Goal: Task Accomplishment & Management: Use online tool/utility

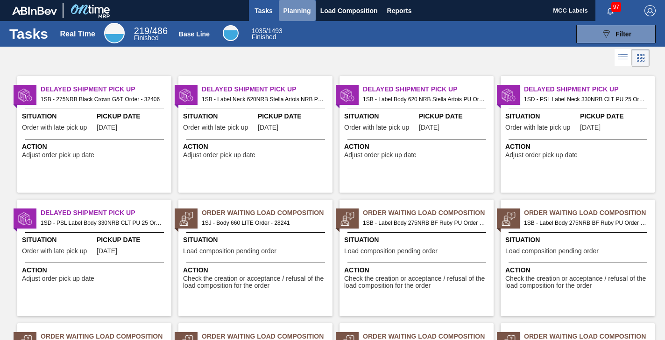
click at [297, 15] on span "Planning" at bounding box center [297, 10] width 28 height 11
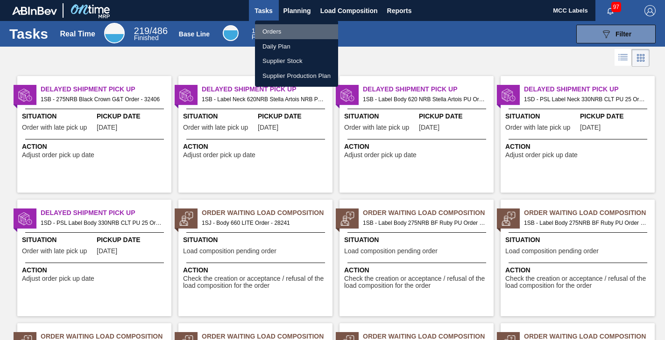
click at [268, 28] on li "Orders" at bounding box center [296, 31] width 83 height 15
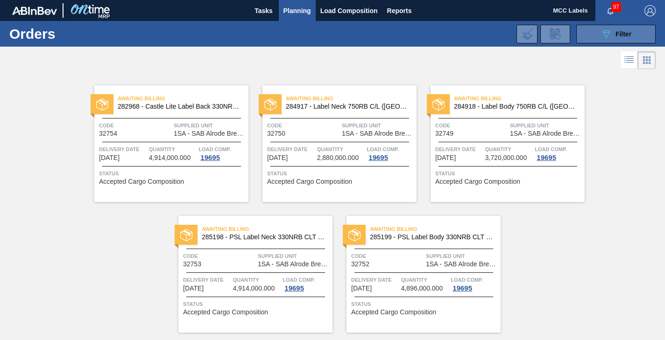
click at [583, 31] on button "089F7B8B-B2A5-4AFE-B5C0-19BA573D28AC Filter" at bounding box center [615, 34] width 79 height 19
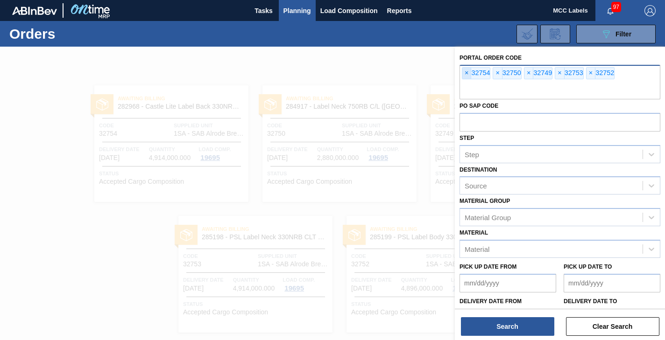
click at [465, 73] on span "×" at bounding box center [466, 73] width 9 height 11
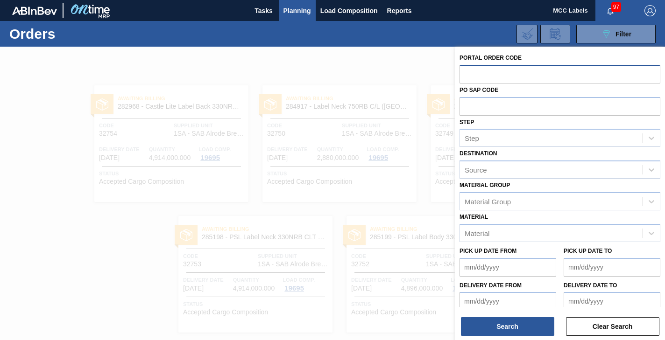
click at [465, 73] on input "text" at bounding box center [559, 74] width 201 height 18
type input "32778"
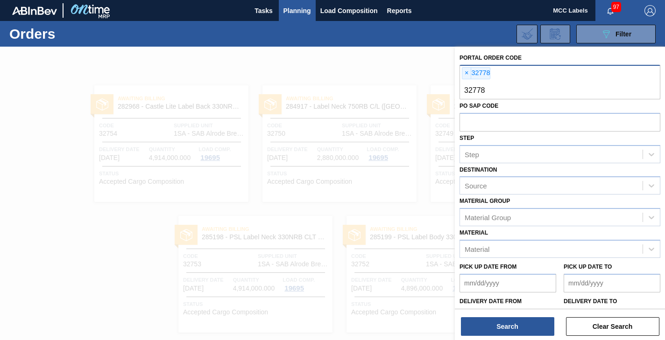
type input "327784"
type input "32788"
type input "32785"
type input "32787"
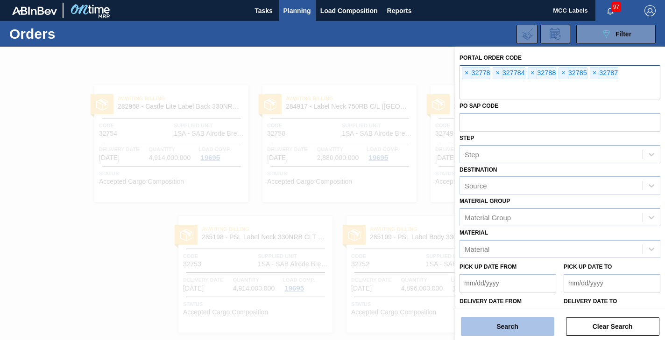
click at [513, 329] on button "Search" at bounding box center [507, 326] width 93 height 19
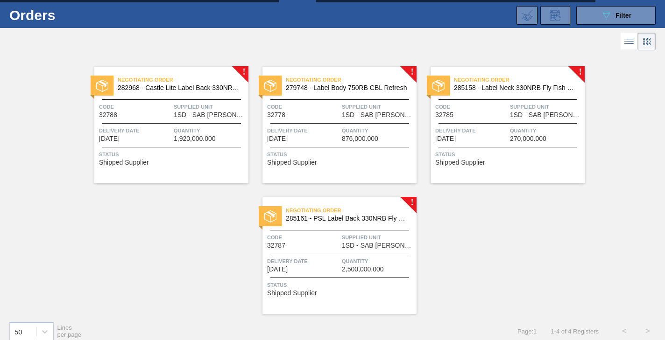
scroll to position [27, 0]
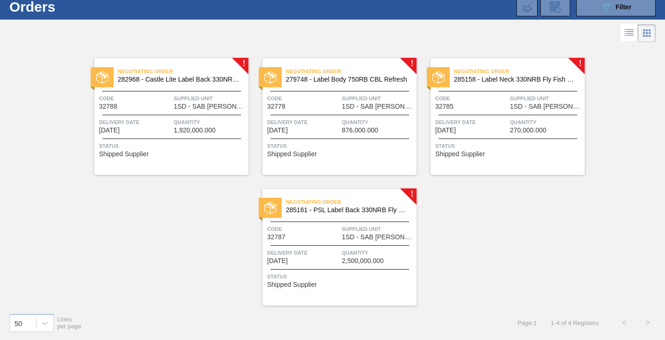
click at [200, 149] on span "Status" at bounding box center [172, 145] width 147 height 9
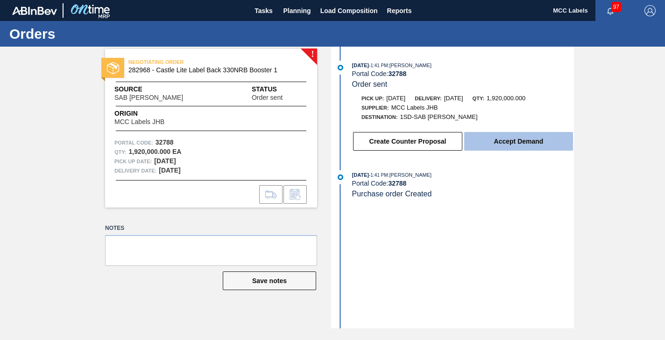
click at [535, 140] on button "Accept Demand" at bounding box center [518, 141] width 109 height 19
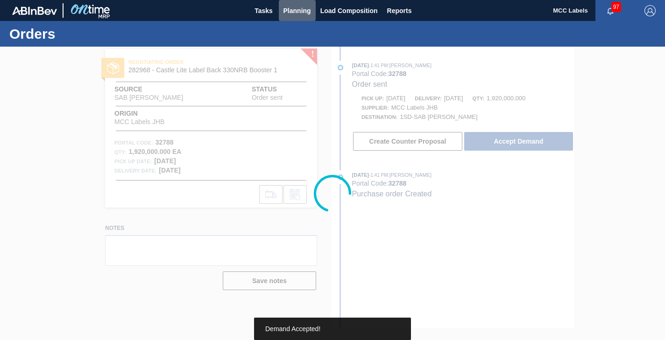
drag, startPoint x: 294, startPoint y: 12, endPoint x: 273, endPoint y: 21, distance: 23.8
click at [293, 11] on span "Planning" at bounding box center [297, 10] width 28 height 11
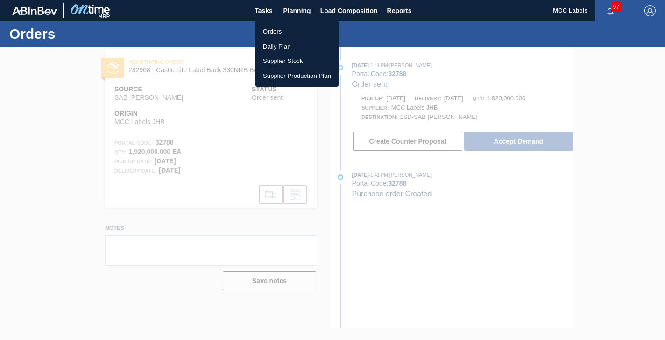
click at [267, 30] on li "Orders" at bounding box center [296, 31] width 83 height 15
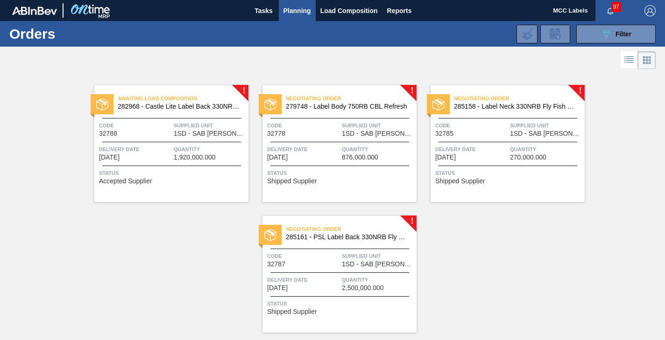
click at [328, 147] on span "Delivery Date" at bounding box center [303, 149] width 72 height 9
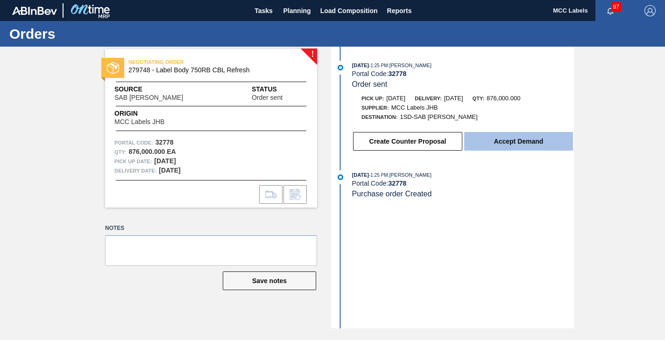
drag, startPoint x: 504, startPoint y: 141, endPoint x: 499, endPoint y: 138, distance: 6.0
click at [499, 138] on button "Accept Demand" at bounding box center [518, 141] width 109 height 19
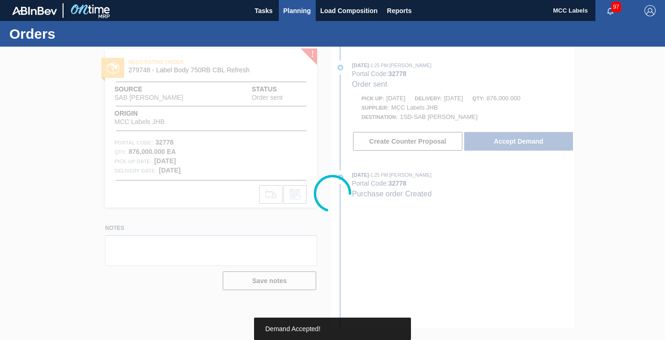
click at [297, 11] on span "Planning" at bounding box center [297, 10] width 28 height 11
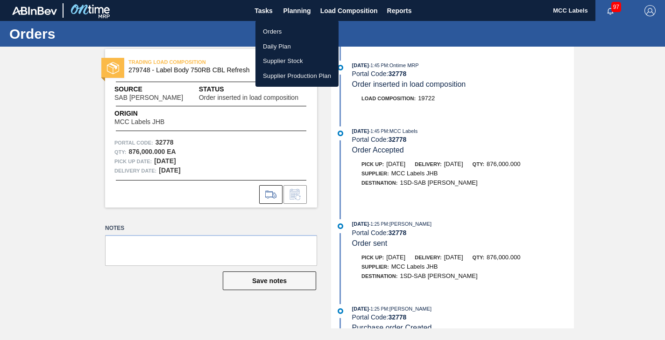
click at [275, 33] on li "Orders" at bounding box center [296, 31] width 83 height 15
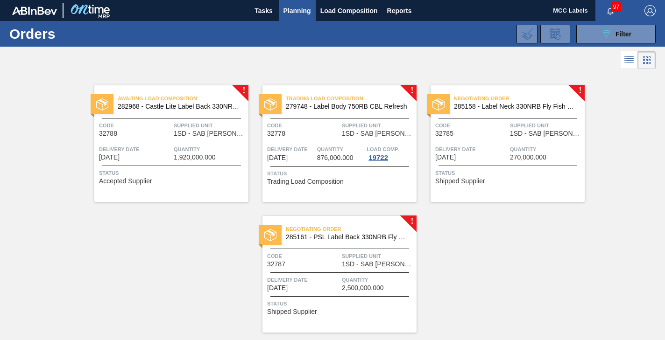
click at [495, 157] on div "Delivery Date [DATE]" at bounding box center [471, 153] width 72 height 16
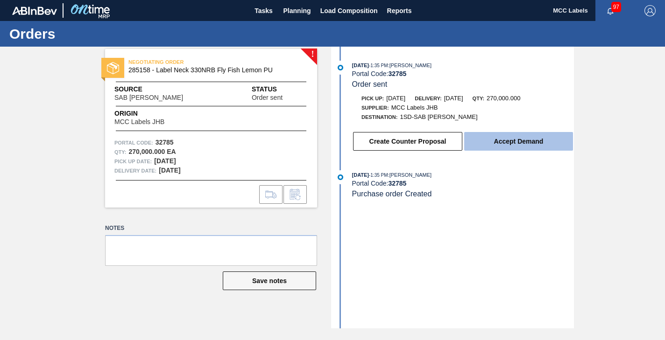
drag, startPoint x: 529, startPoint y: 138, endPoint x: 525, endPoint y: 133, distance: 6.0
click at [525, 133] on button "Accept Demand" at bounding box center [518, 141] width 109 height 19
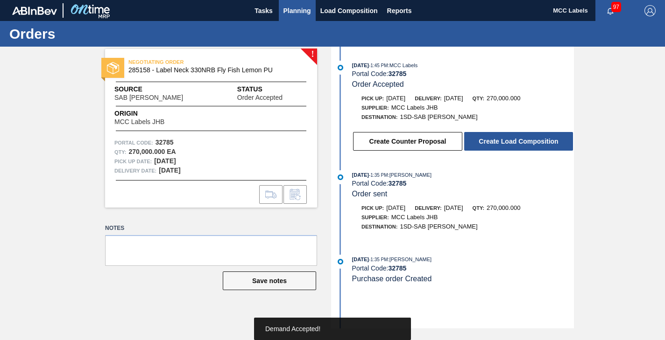
click at [296, 14] on span "Planning" at bounding box center [297, 10] width 28 height 11
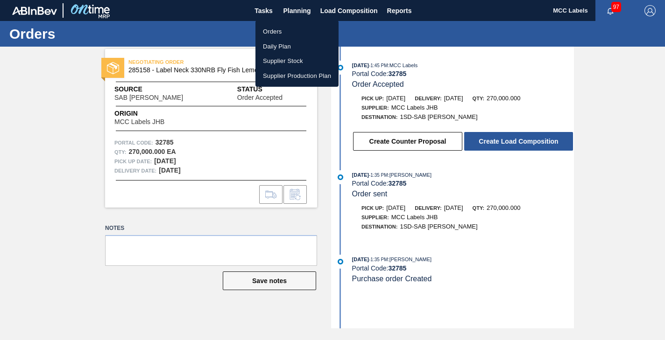
click at [270, 31] on li "Orders" at bounding box center [296, 31] width 83 height 15
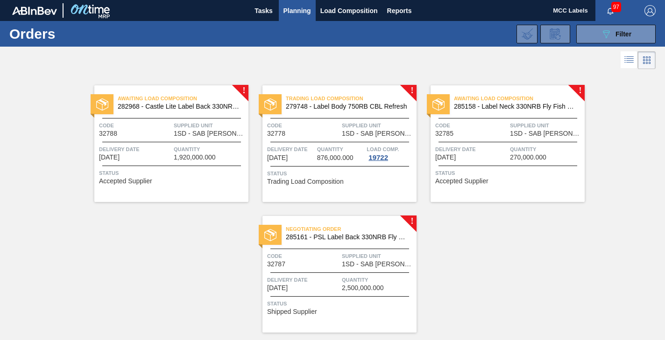
click at [388, 241] on div "Negotiating Order 285161 - PSL Label Back 330NRB Fly Fish Lemon PU" at bounding box center [339, 233] width 154 height 21
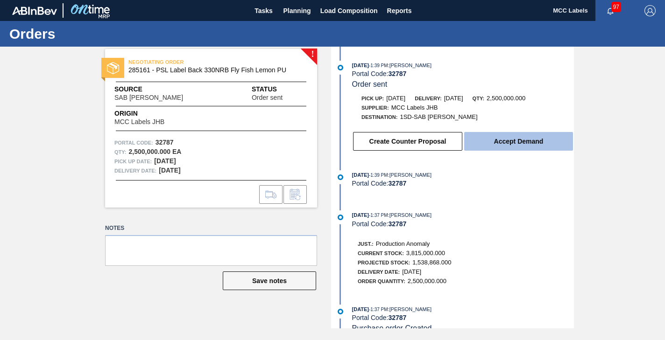
click at [491, 147] on button "Accept Demand" at bounding box center [518, 141] width 109 height 19
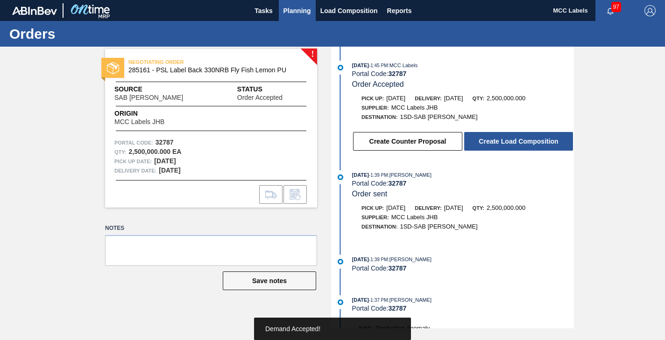
click at [299, 11] on span "Planning" at bounding box center [297, 10] width 28 height 11
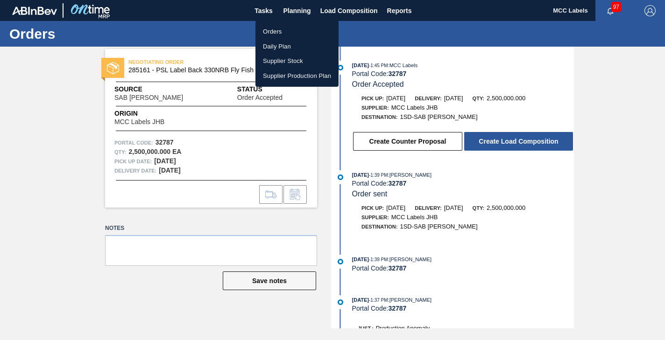
click at [276, 29] on li "Orders" at bounding box center [296, 31] width 83 height 15
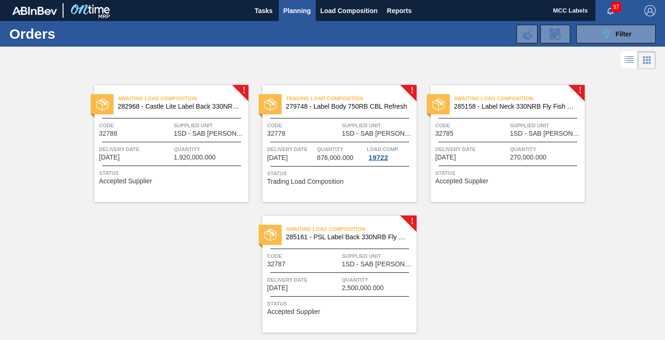
click at [368, 263] on span "1SD - SAB [PERSON_NAME]" at bounding box center [378, 264] width 72 height 7
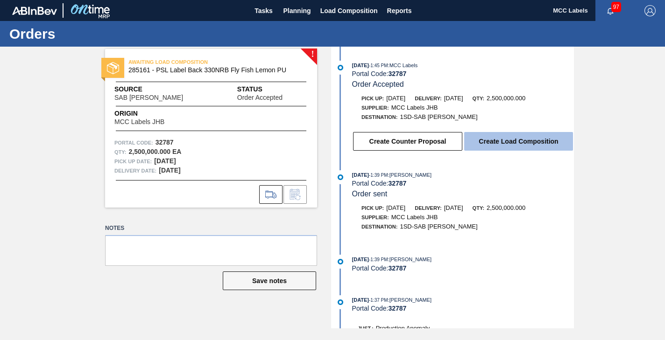
click at [486, 140] on button "Create Load Composition" at bounding box center [518, 141] width 109 height 19
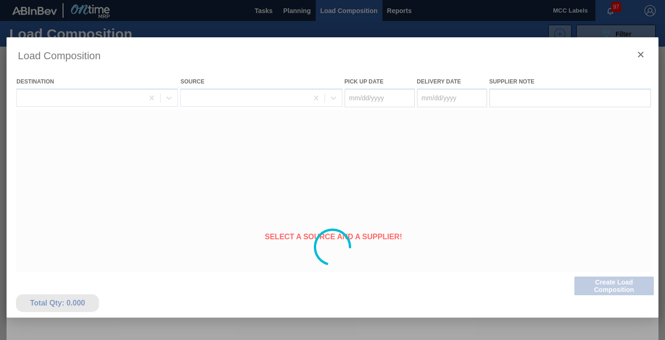
type Date "[DATE]"
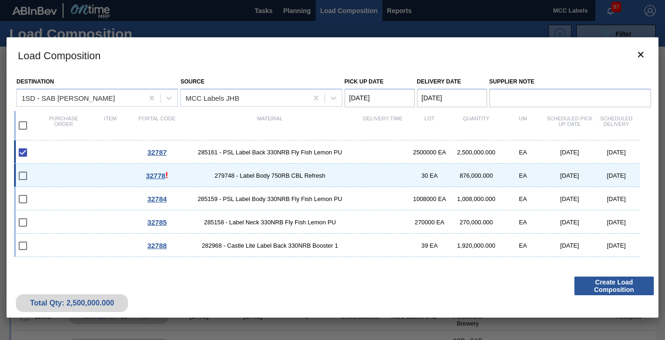
click at [23, 172] on input "checkbox" at bounding box center [23, 176] width 20 height 20
click at [22, 175] on input "checkbox" at bounding box center [23, 176] width 20 height 20
checkbox input "false"
click at [51, 200] on div "32784 285159 - PSL Label Body 330NRB Fly Fish Lemon PU 1008000 EA 1,008,000.000…" at bounding box center [326, 198] width 625 height 23
checkbox input "true"
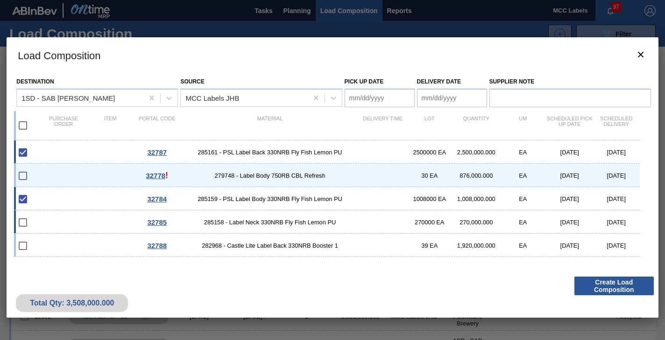
click at [57, 222] on div "32785 285158 - Label Neck 330NRB Fly Fish Lemon PU 270000 EA 270,000.000 EA [DA…" at bounding box center [326, 221] width 625 height 23
checkbox input "true"
click at [63, 237] on div "32788 282968 - Castle Lite Label Back 330NRB Booster 1 39 EA 1,920,000.000 EA […" at bounding box center [326, 245] width 625 height 23
checkbox input "true"
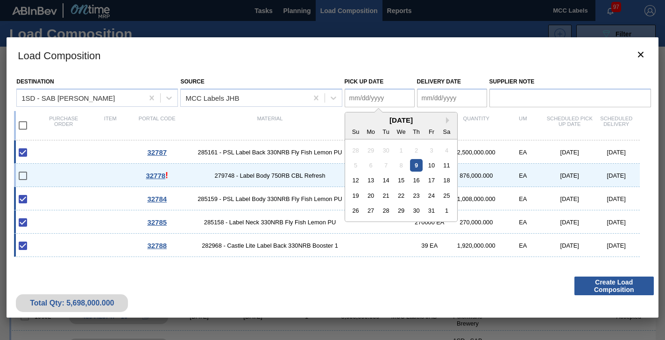
click at [377, 99] on Date "Pick up Date" at bounding box center [379, 98] width 70 height 19
click at [429, 165] on div "10" at bounding box center [431, 165] width 13 height 13
type Date "[DATE]"
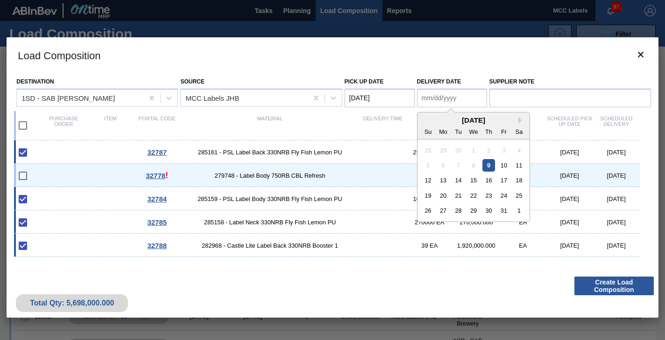
drag, startPoint x: 454, startPoint y: 96, endPoint x: 484, endPoint y: 130, distance: 45.0
click at [455, 96] on Date "Delivery Date" at bounding box center [452, 98] width 70 height 19
drag, startPoint x: 505, startPoint y: 168, endPoint x: 523, endPoint y: 204, distance: 40.5
click at [505, 168] on div "10" at bounding box center [503, 165] width 13 height 13
type Date "[DATE]"
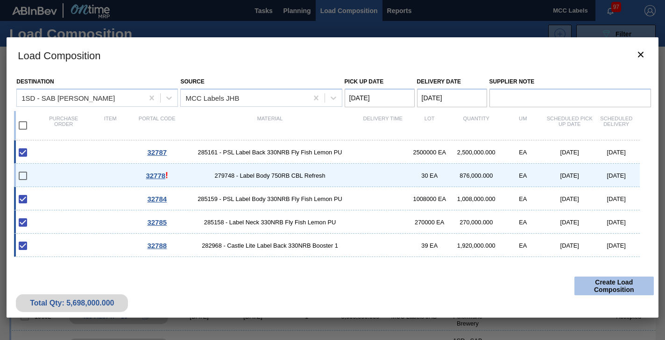
click at [604, 289] on button "Create Load Composition" at bounding box center [613, 286] width 79 height 19
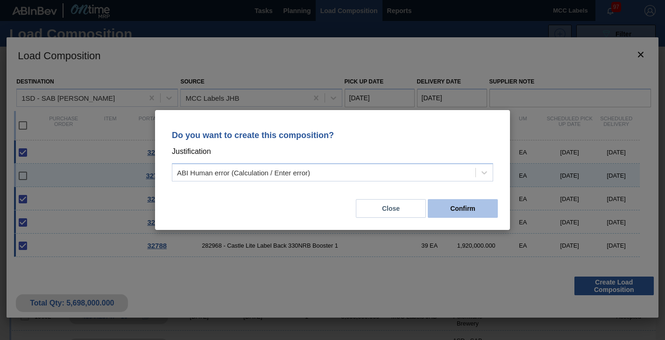
click at [471, 208] on button "Confirm" at bounding box center [462, 208] width 70 height 19
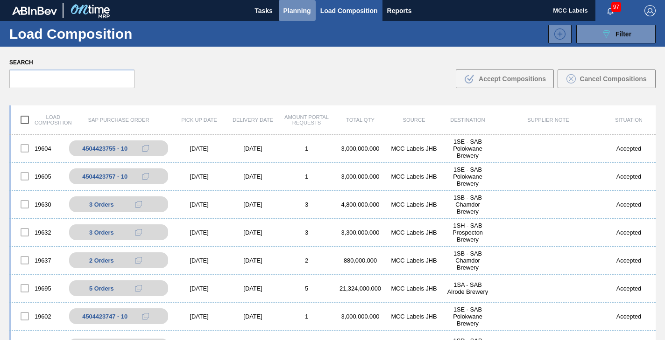
click at [284, 9] on span "Planning" at bounding box center [297, 10] width 28 height 11
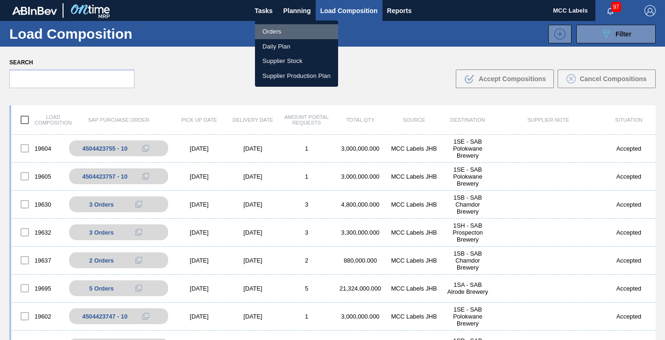
click at [268, 29] on li "Orders" at bounding box center [296, 31] width 83 height 15
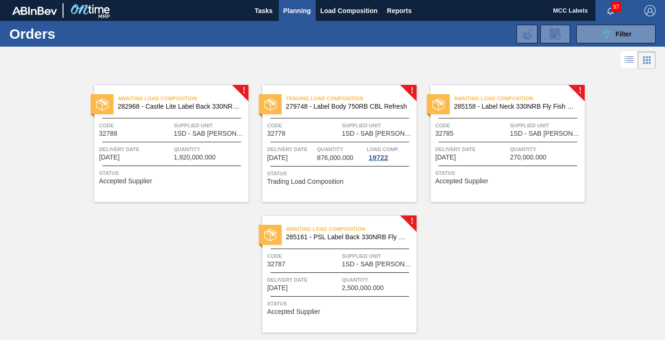
click at [318, 152] on span "Quantity" at bounding box center [341, 149] width 48 height 9
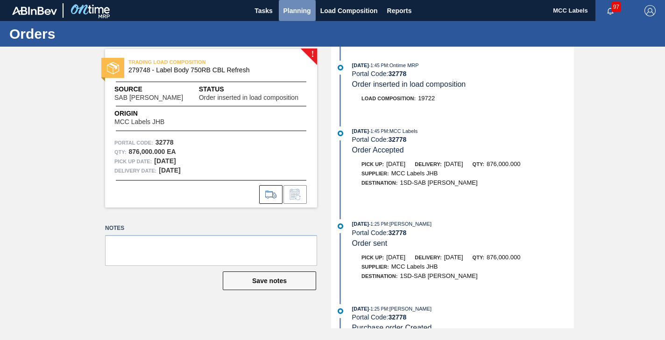
click at [294, 9] on span "Planning" at bounding box center [297, 10] width 28 height 11
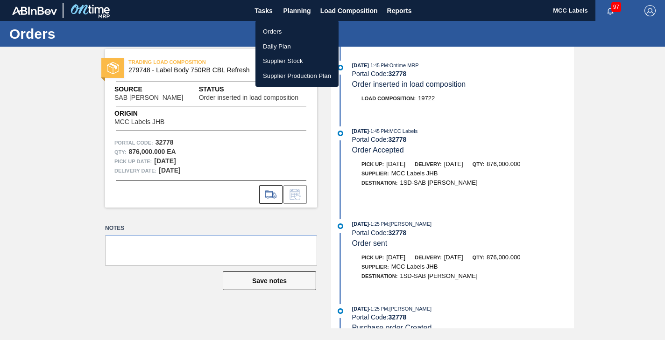
click at [274, 28] on li "Orders" at bounding box center [296, 31] width 83 height 15
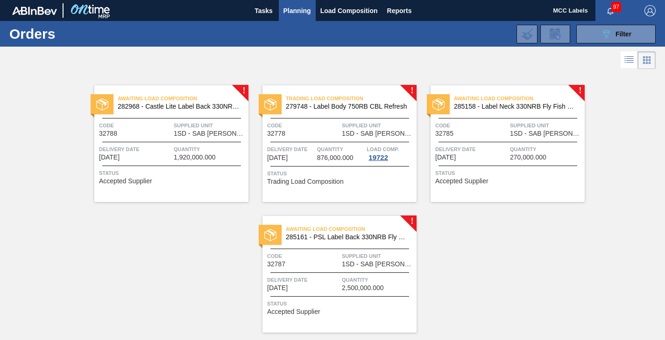
click at [207, 154] on span "Quantity" at bounding box center [210, 149] width 72 height 9
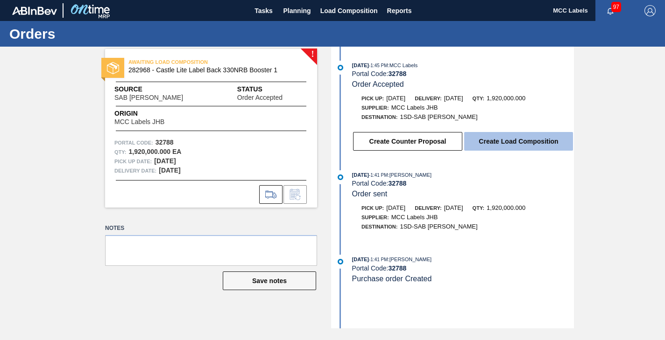
click at [485, 145] on button "Create Load Composition" at bounding box center [518, 141] width 109 height 19
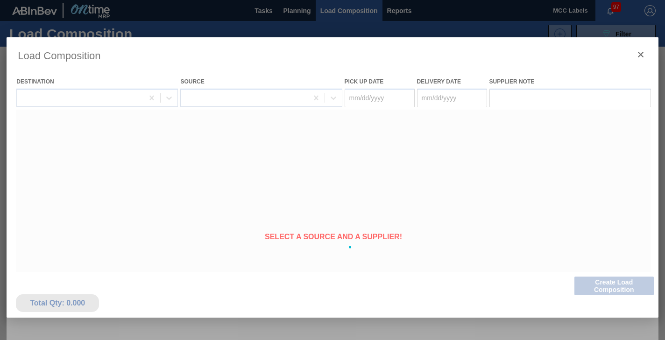
type Date "[DATE]"
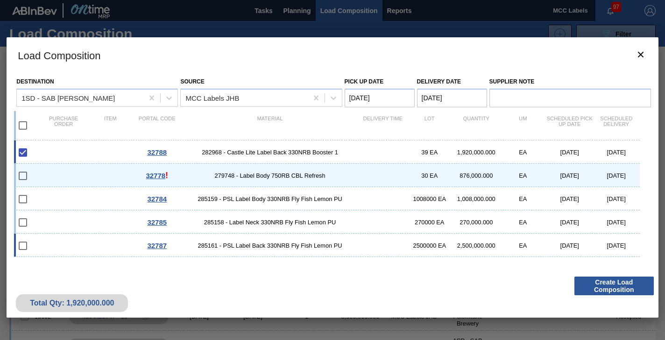
drag, startPoint x: 51, startPoint y: 239, endPoint x: 56, endPoint y: 236, distance: 5.8
click at [53, 239] on div "32787 285161 - PSL Label Back 330NRB Fly Fish Lemon PU 2500000 EA 2,500,000.000…" at bounding box center [326, 245] width 625 height 23
checkbox input "true"
click at [67, 219] on div "32785 285158 - Label Neck 330NRB Fly Fish Lemon PU 270000 EA 270,000.000 EA [DA…" at bounding box center [326, 221] width 625 height 23
checkbox input "true"
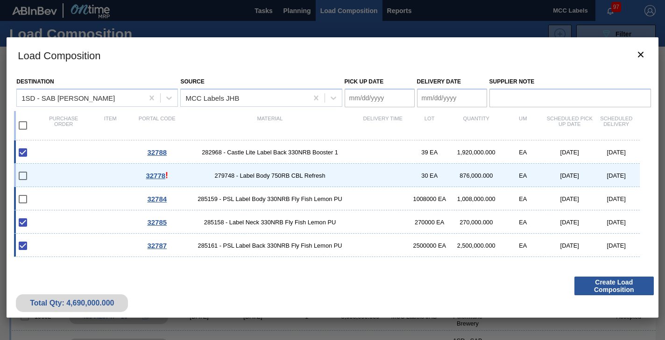
click at [69, 196] on div "32784 285159 - PSL Label Body 330NRB Fly Fish Lemon PU 1008000 EA 1,008,000.000…" at bounding box center [326, 198] width 625 height 23
checkbox input "true"
click at [90, 172] on div "32778 ! 279748 - Label Body 750RB CBL Refresh 30 EA 876,000.000 EA [DATE] [DATE]" at bounding box center [326, 175] width 625 height 23
checkbox input "true"
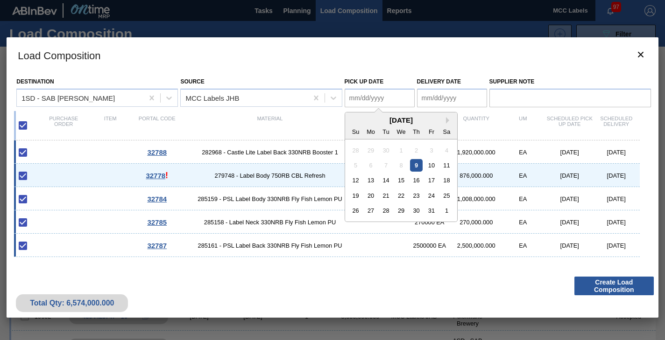
click at [359, 97] on Date "Pick up Date" at bounding box center [379, 98] width 70 height 19
click at [434, 163] on div "10" at bounding box center [431, 165] width 13 height 13
type Date "[DATE]"
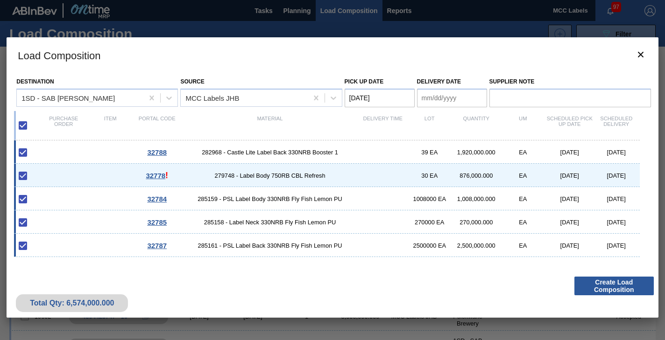
click at [446, 101] on Date "Delivery Date" at bounding box center [452, 98] width 70 height 19
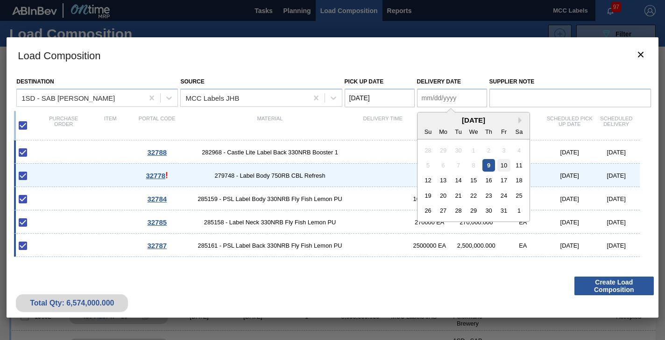
click at [507, 164] on div "10" at bounding box center [503, 165] width 13 height 13
type Date "[DATE]"
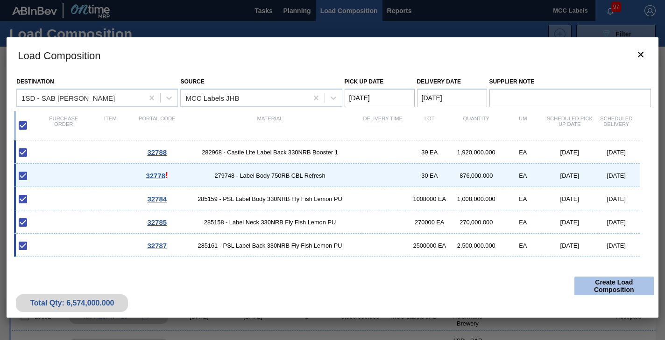
click at [589, 278] on button "Create Load Composition" at bounding box center [613, 286] width 79 height 19
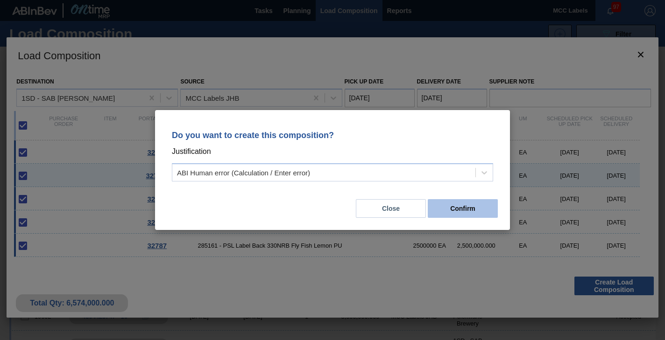
click at [453, 214] on button "Confirm" at bounding box center [462, 208] width 70 height 19
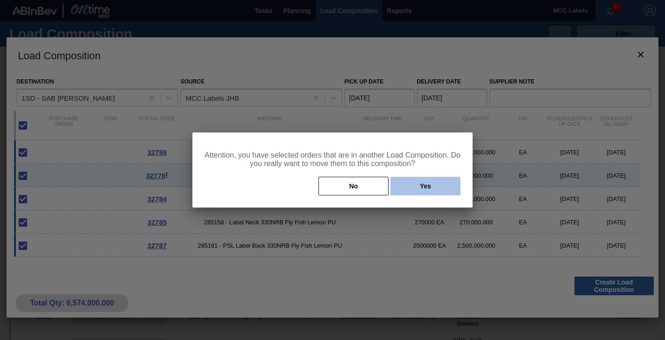
click at [419, 187] on button "Yes" at bounding box center [425, 186] width 70 height 19
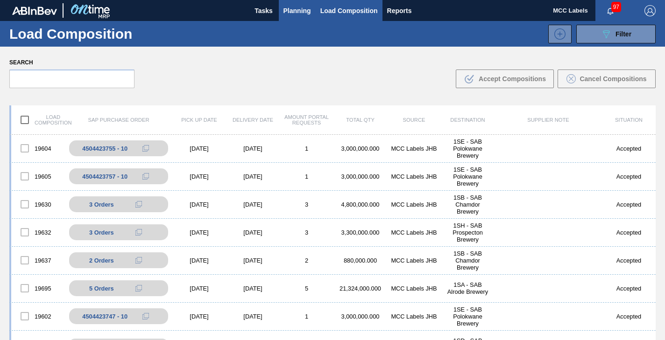
click at [292, 12] on span "Planning" at bounding box center [297, 10] width 28 height 11
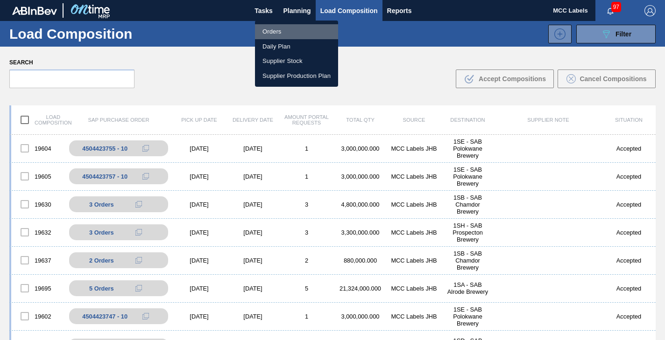
click at [275, 28] on li "Orders" at bounding box center [296, 31] width 83 height 15
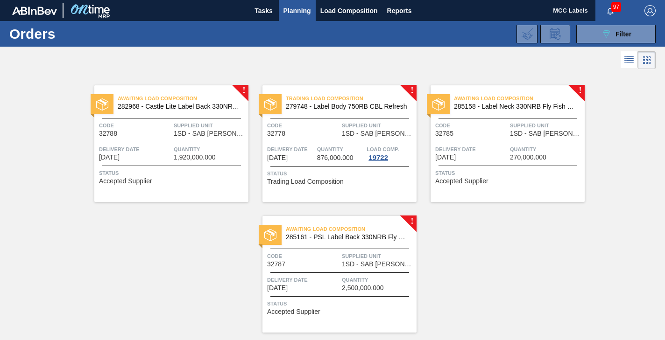
click at [469, 158] on div "Delivery Date [DATE]" at bounding box center [471, 153] width 72 height 16
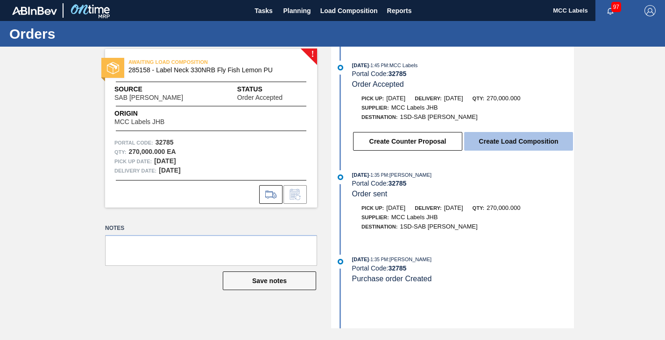
click at [490, 143] on button "Create Load Composition" at bounding box center [518, 141] width 109 height 19
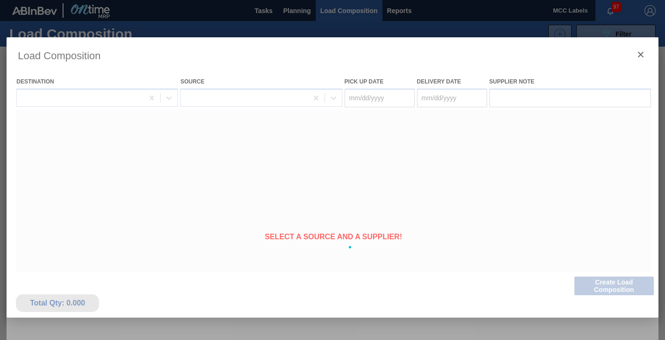
type Date "[DATE]"
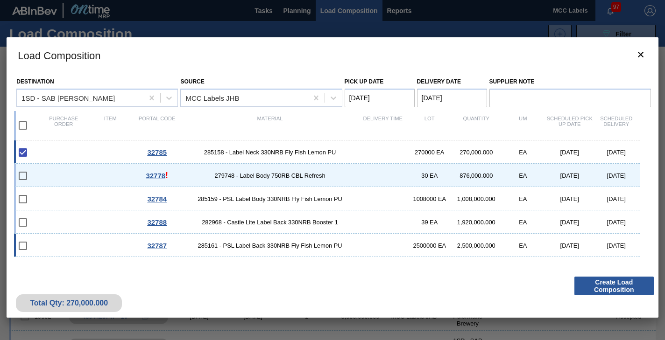
click at [72, 245] on div "32787 285161 - PSL Label Back 330NRB Fly Fish Lemon PU 2500000 EA 2,500,000.000…" at bounding box center [326, 245] width 625 height 23
checkbox input "true"
click at [75, 218] on div "32788 282968 - Castle Lite Label Back 330NRB Booster 1 39 EA 1,920,000.000 EA […" at bounding box center [326, 221] width 625 height 23
checkbox input "true"
click at [76, 200] on div "32784 285159 - PSL Label Body 330NRB Fly Fish Lemon PU 1008000 EA 1,008,000.000…" at bounding box center [326, 198] width 625 height 23
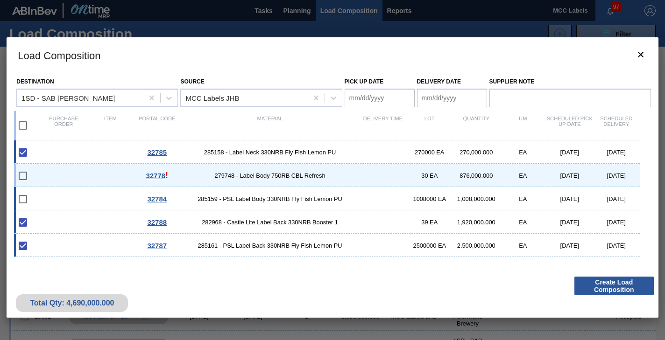
checkbox input "true"
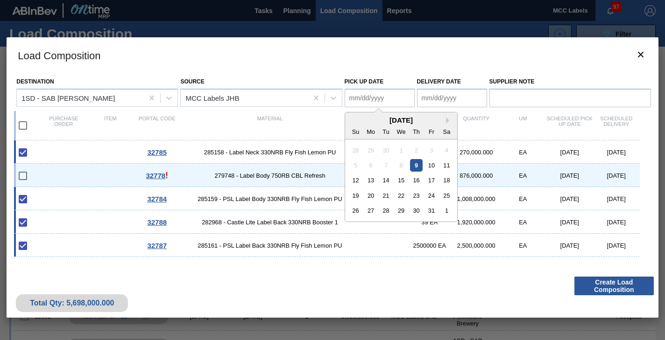
click at [390, 97] on Date "Pick up Date" at bounding box center [379, 98] width 70 height 19
click at [431, 167] on div "10" at bounding box center [431, 165] width 13 height 13
type Date "[DATE]"
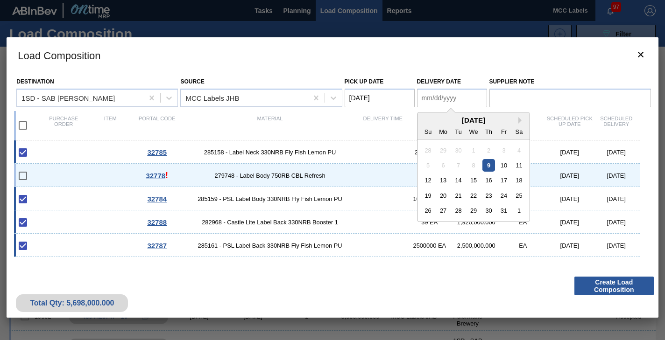
click at [441, 101] on Date "Delivery Date" at bounding box center [452, 98] width 70 height 19
click at [501, 167] on div "10" at bounding box center [503, 165] width 13 height 13
type Date "[DATE]"
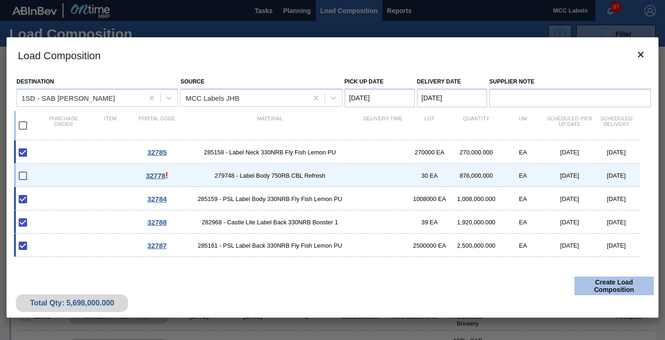
click at [602, 288] on button "Create Load Composition" at bounding box center [613, 286] width 79 height 19
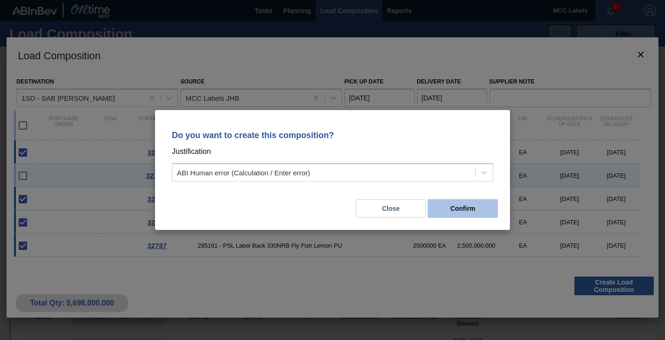
click at [466, 212] on button "Confirm" at bounding box center [462, 208] width 70 height 19
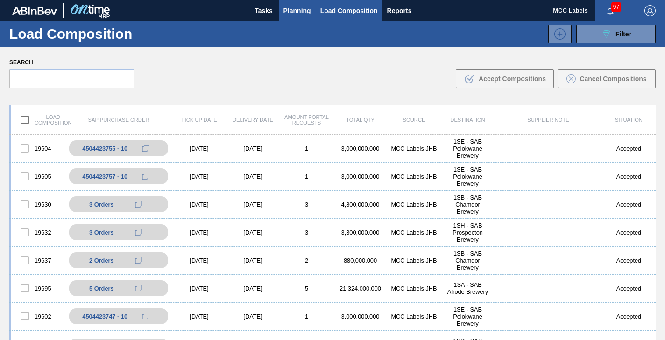
click at [291, 11] on span "Planning" at bounding box center [297, 10] width 28 height 11
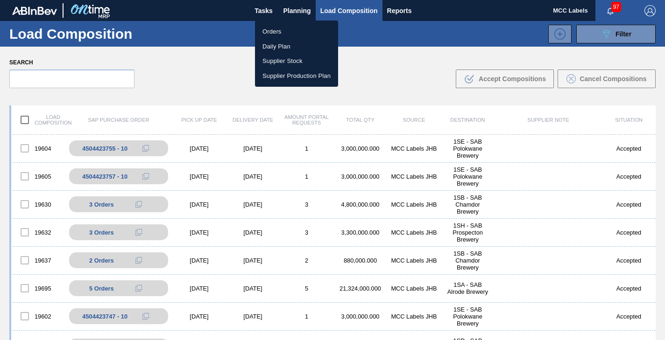
click at [269, 27] on ul "Orders Daily Plan Supplier Stock Supplier Production Plan" at bounding box center [296, 54] width 83 height 66
click at [270, 33] on li "Orders" at bounding box center [296, 31] width 83 height 15
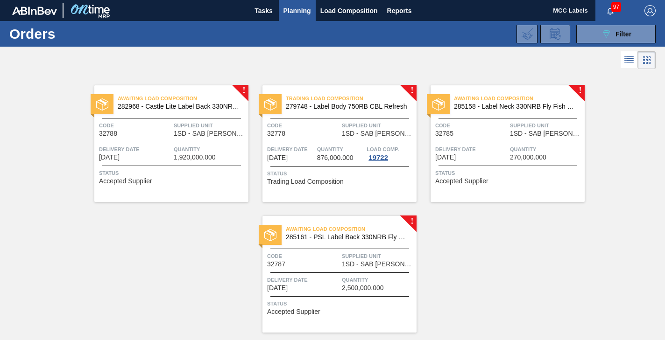
click at [203, 147] on span "Quantity" at bounding box center [210, 149] width 72 height 9
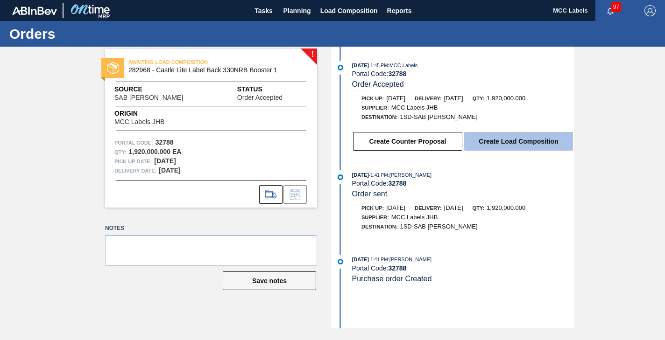
click at [485, 143] on button "Create Load Composition" at bounding box center [518, 141] width 109 height 19
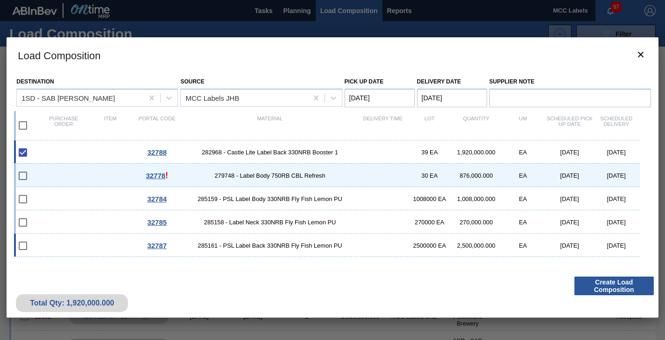
click at [56, 241] on div "32787 285161 - PSL Label Back 330NRB Fly Fish Lemon PU 2500000 EA 2,500,000.000…" at bounding box center [326, 245] width 625 height 23
checkbox input "true"
click at [63, 216] on div "32785 285158 - Label Neck 330NRB Fly Fish Lemon PU 270000 EA 270,000.000 EA [DA…" at bounding box center [326, 221] width 625 height 23
checkbox input "true"
click at [63, 198] on div "32784 285159 - PSL Label Body 330NRB Fly Fish Lemon PU 1008000 EA 1,008,000.000…" at bounding box center [326, 198] width 625 height 23
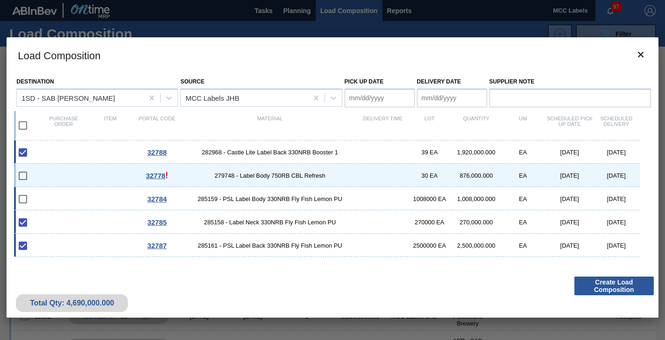
checkbox input "true"
click at [374, 96] on Date "Pick up Date" at bounding box center [379, 98] width 70 height 19
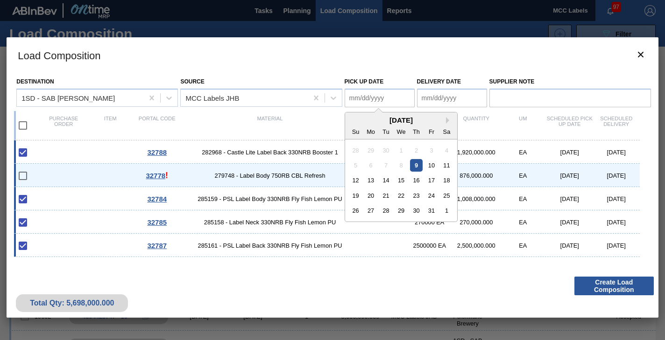
click at [429, 165] on div "10" at bounding box center [431, 165] width 13 height 13
type Date "[DATE]"
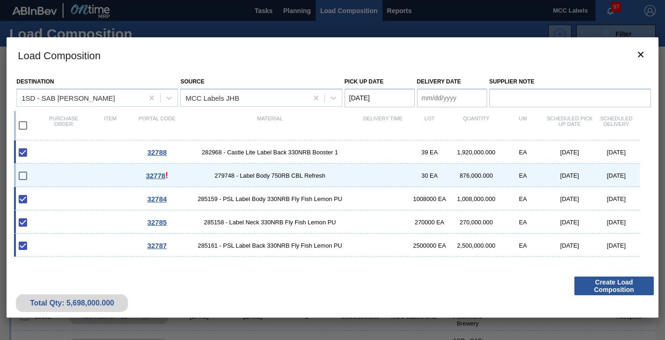
click at [436, 101] on Date "Delivery Date" at bounding box center [452, 98] width 70 height 19
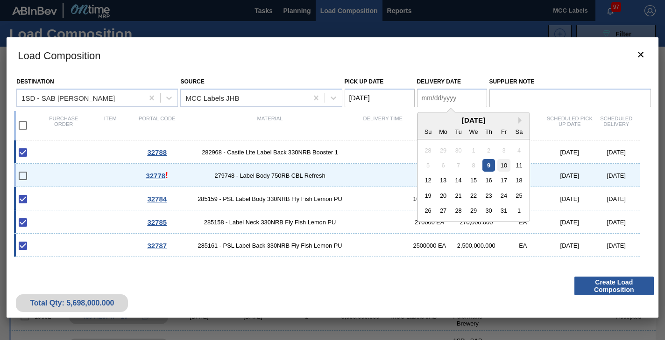
click at [504, 166] on div "10" at bounding box center [503, 165] width 13 height 13
type Date "[DATE]"
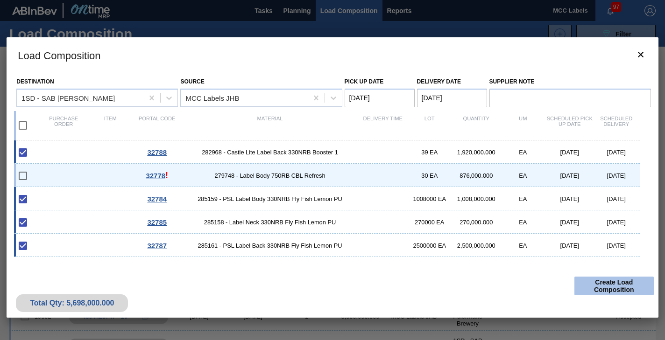
click at [603, 290] on button "Create Load Composition" at bounding box center [613, 286] width 79 height 19
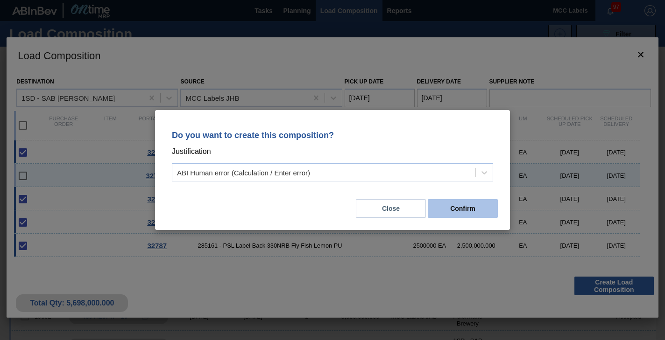
click at [459, 206] on button "Confirm" at bounding box center [462, 208] width 70 height 19
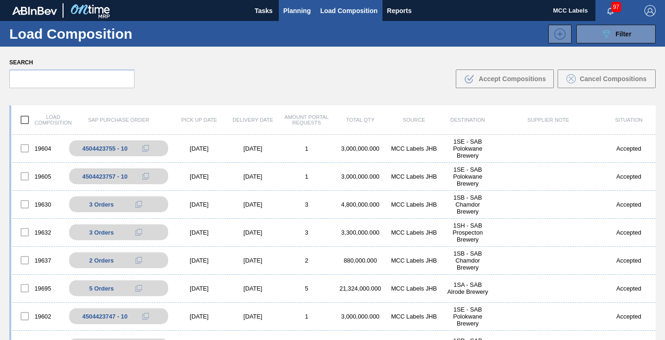
click at [298, 12] on span "Planning" at bounding box center [297, 10] width 28 height 11
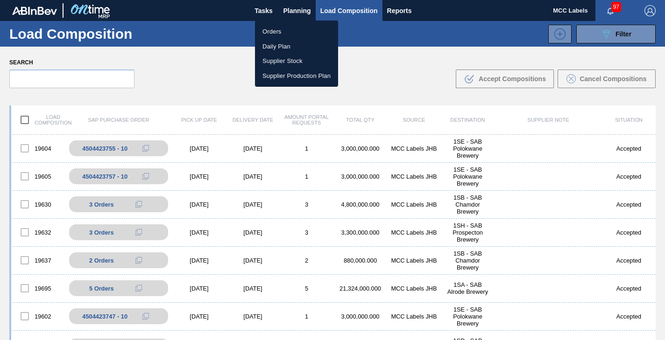
click at [267, 30] on li "Orders" at bounding box center [296, 31] width 83 height 15
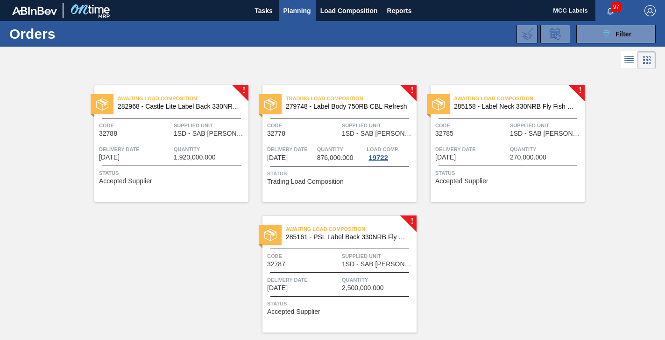
click at [490, 166] on div at bounding box center [507, 166] width 139 height 0
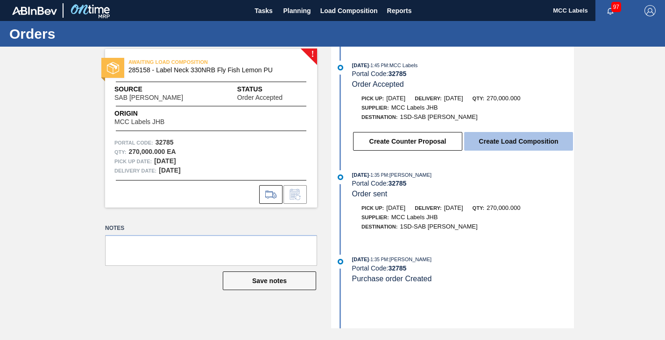
click at [518, 147] on button "Create Load Composition" at bounding box center [518, 141] width 109 height 19
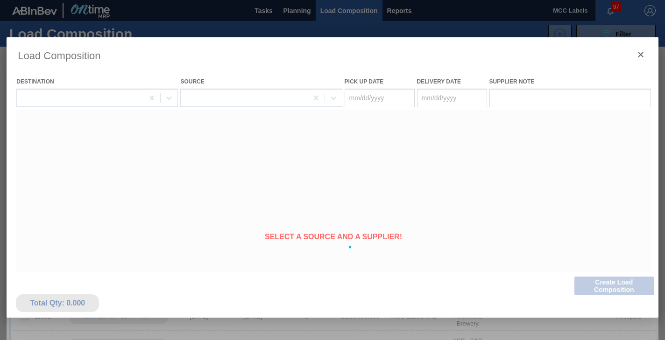
type Date "[DATE]"
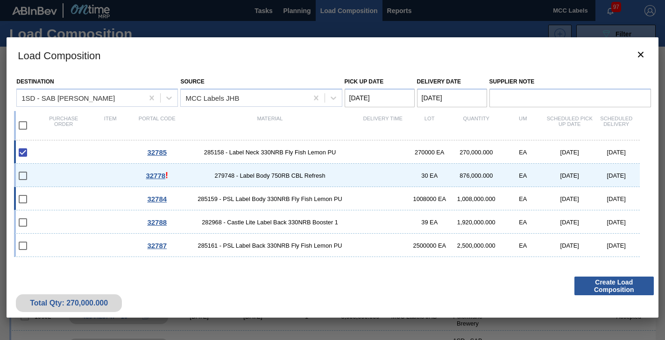
click at [94, 198] on div "32784 285159 - PSL Label Body 330NRB Fly Fish Lemon PU 1008000 EA 1,008,000.000…" at bounding box center [326, 198] width 625 height 23
checkbox input "true"
click at [95, 213] on div "32788 282968 - Castle Lite Label Back 330NRB Booster 1 39 EA 1,920,000.000 EA […" at bounding box center [326, 221] width 625 height 23
checkbox input "true"
click at [93, 241] on div "32787 285161 - PSL Label Back 330NRB Fly Fish Lemon PU 2500000 EA 2,500,000.000…" at bounding box center [326, 245] width 625 height 23
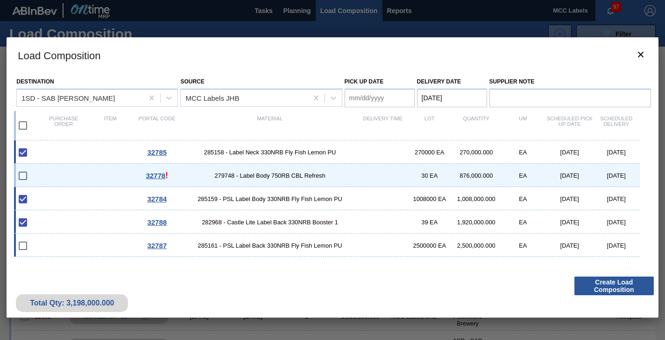
checkbox input "true"
click at [103, 176] on div "32778 ! 279748 - Label Body 750RB CBL Refresh 30 EA 876,000.000 EA [DATE] [DATE]" at bounding box center [326, 175] width 625 height 23
checkbox input "true"
click at [103, 175] on div "32778 ! 279748 - Label Body 750RB CBL Refresh 30 EA 876,000.000 EA [DATE] [DATE]" at bounding box center [326, 175] width 625 height 23
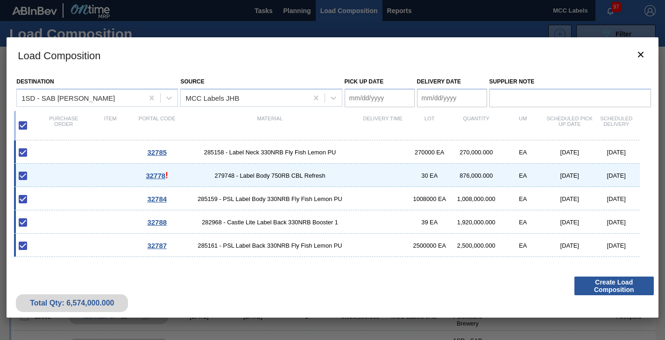
checkbox input "false"
click at [605, 291] on button "Create Load Composition" at bounding box center [613, 286] width 79 height 19
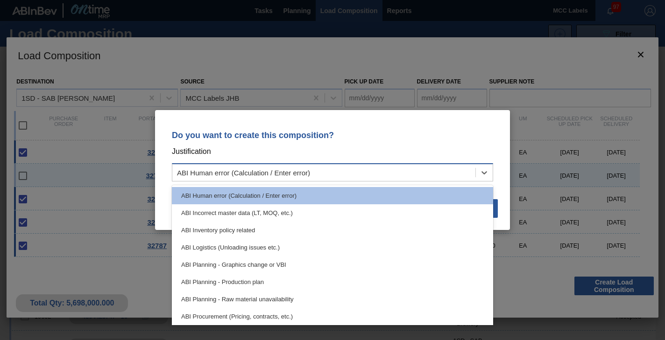
click at [435, 172] on div "ABI Human error (Calculation / Enter error)" at bounding box center [323, 173] width 303 height 14
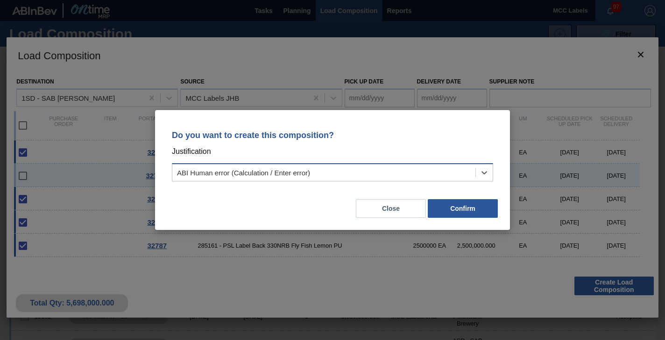
click at [436, 173] on div "ABI Human error (Calculation / Enter error)" at bounding box center [323, 173] width 303 height 14
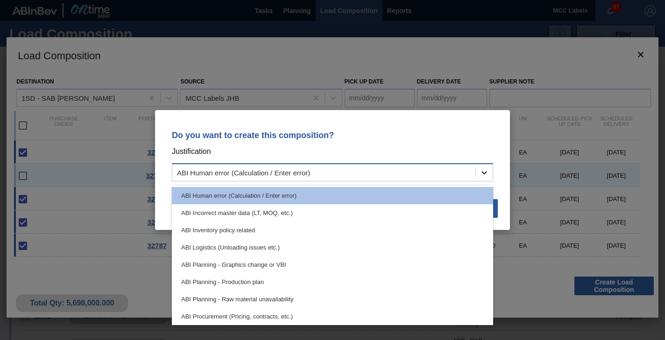
click at [479, 175] on icon at bounding box center [483, 172] width 9 height 9
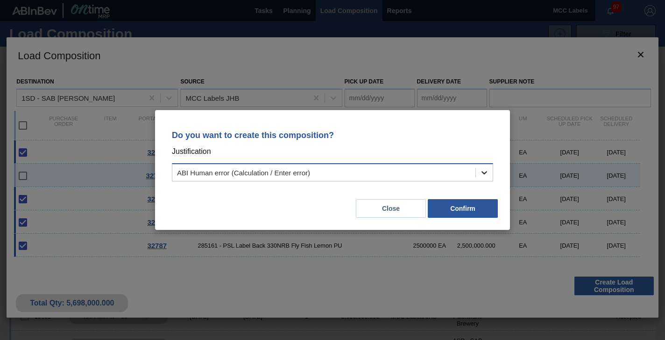
click at [479, 175] on icon at bounding box center [483, 172] width 9 height 9
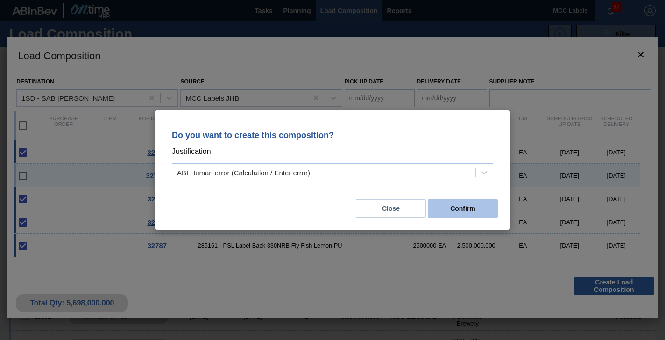
click at [469, 206] on button "Confirm" at bounding box center [462, 208] width 70 height 19
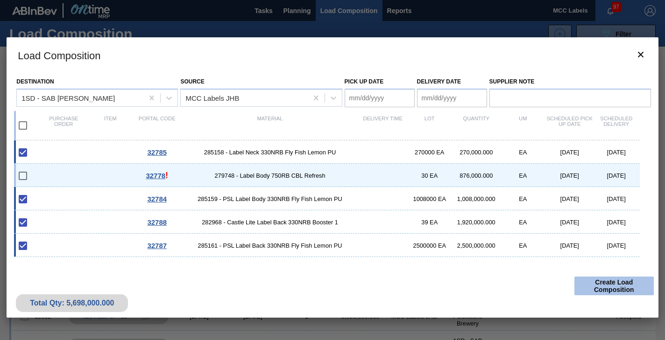
click at [595, 287] on button "Create Load Composition" at bounding box center [613, 286] width 79 height 19
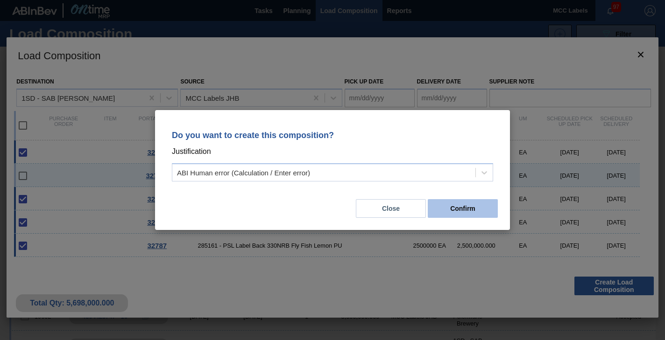
click at [453, 211] on button "Confirm" at bounding box center [462, 208] width 70 height 19
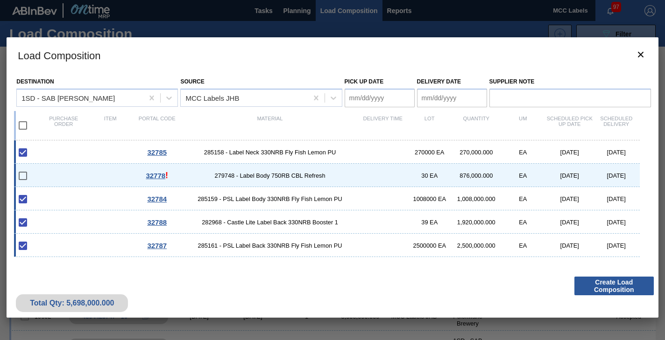
click at [116, 177] on div "32778 ! 279748 - Label Body 750RB CBL Refresh 30 EA 876,000.000 EA [DATE] [DATE]" at bounding box center [326, 175] width 625 height 23
checkbox input "true"
click at [129, 130] on div "Item" at bounding box center [110, 126] width 47 height 20
click at [19, 122] on input "checkbox" at bounding box center [23, 126] width 20 height 20
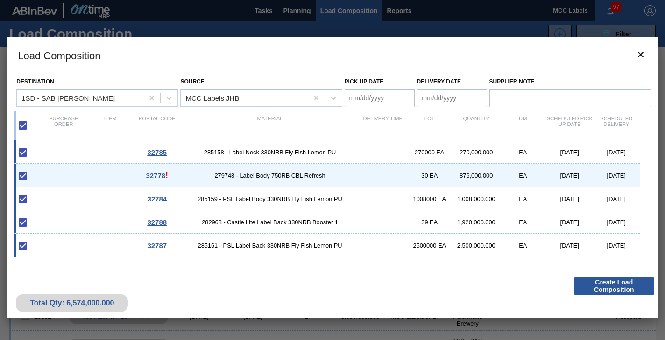
checkbox input "false"
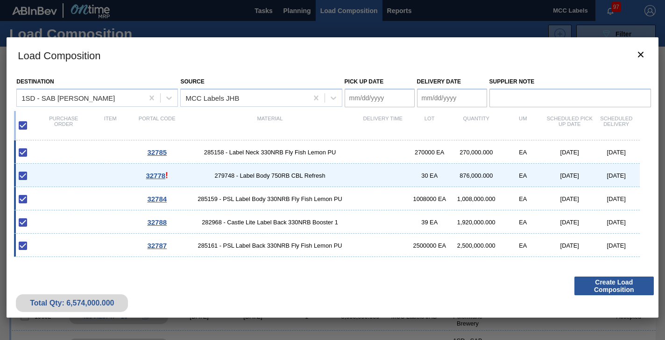
checkbox input "false"
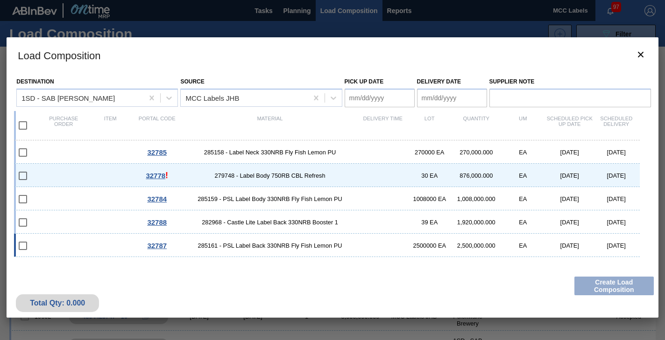
click at [88, 243] on div "32787 285161 - PSL Label Back 330NRB Fly Fish Lemon PU 2500000 EA 2,500,000.000…" at bounding box center [326, 245] width 625 height 23
type Date "[DATE]"
checkbox input "true"
click at [606, 289] on button "Create Load Composition" at bounding box center [613, 286] width 79 height 19
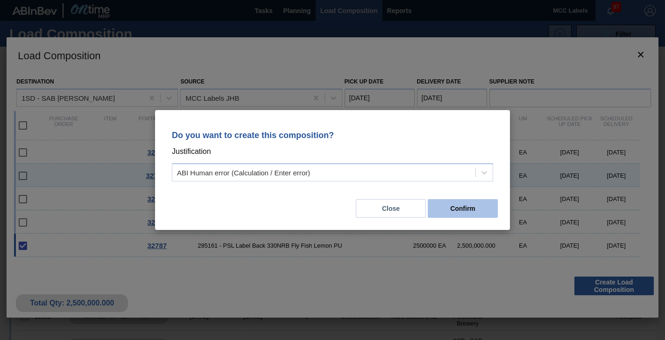
click at [459, 211] on button "Confirm" at bounding box center [462, 208] width 70 height 19
